Goal: Check status

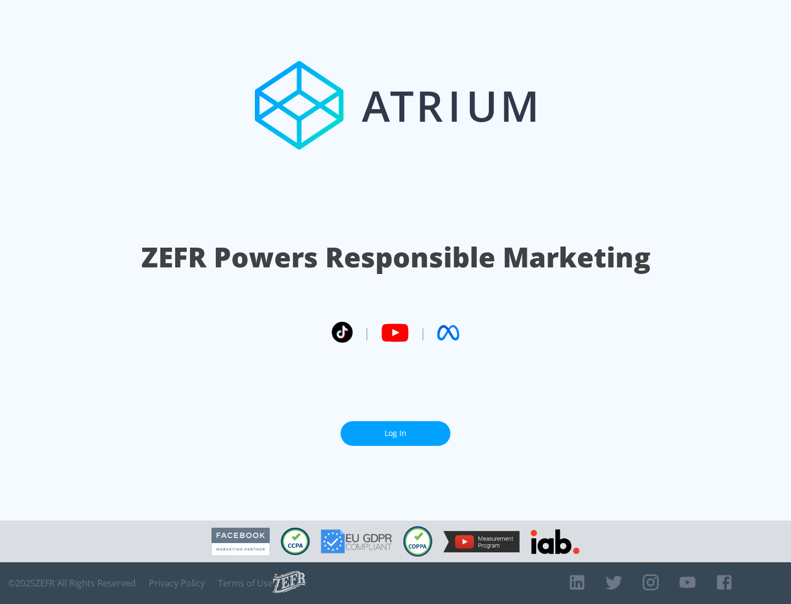
click at [395, 433] on link "Log In" at bounding box center [395, 433] width 110 height 25
